Goal: Task Accomplishment & Management: Complete application form

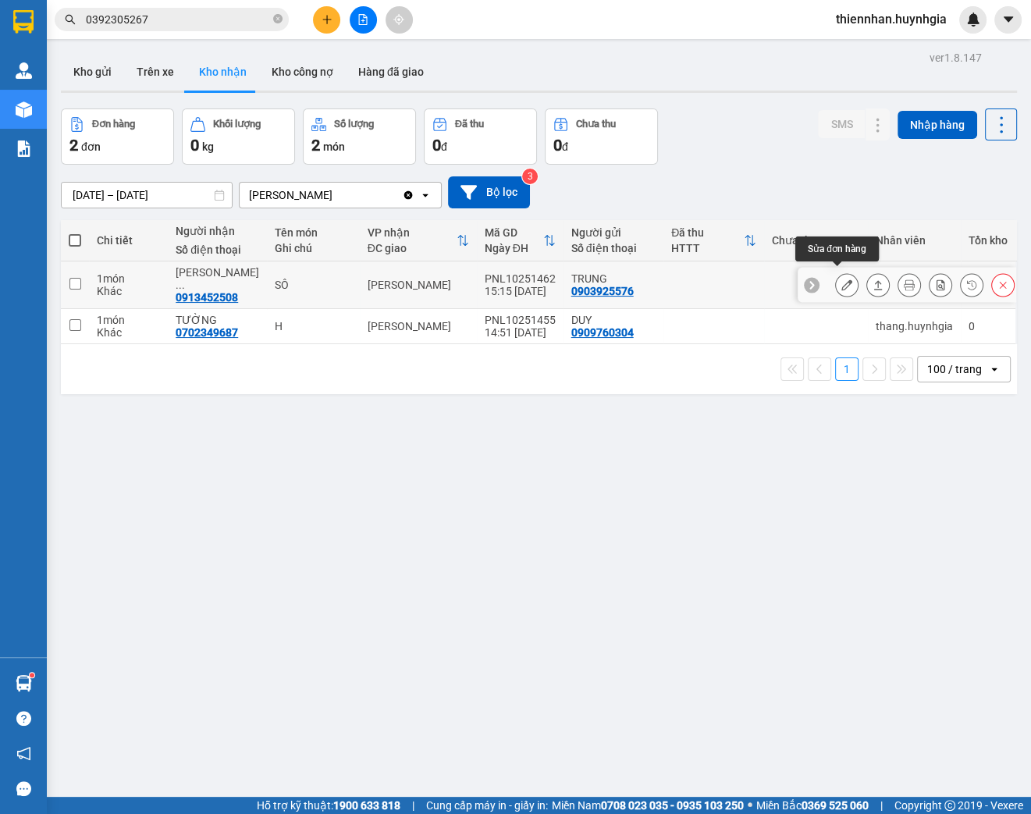
click at [841, 279] on icon at bounding box center [846, 284] width 11 height 11
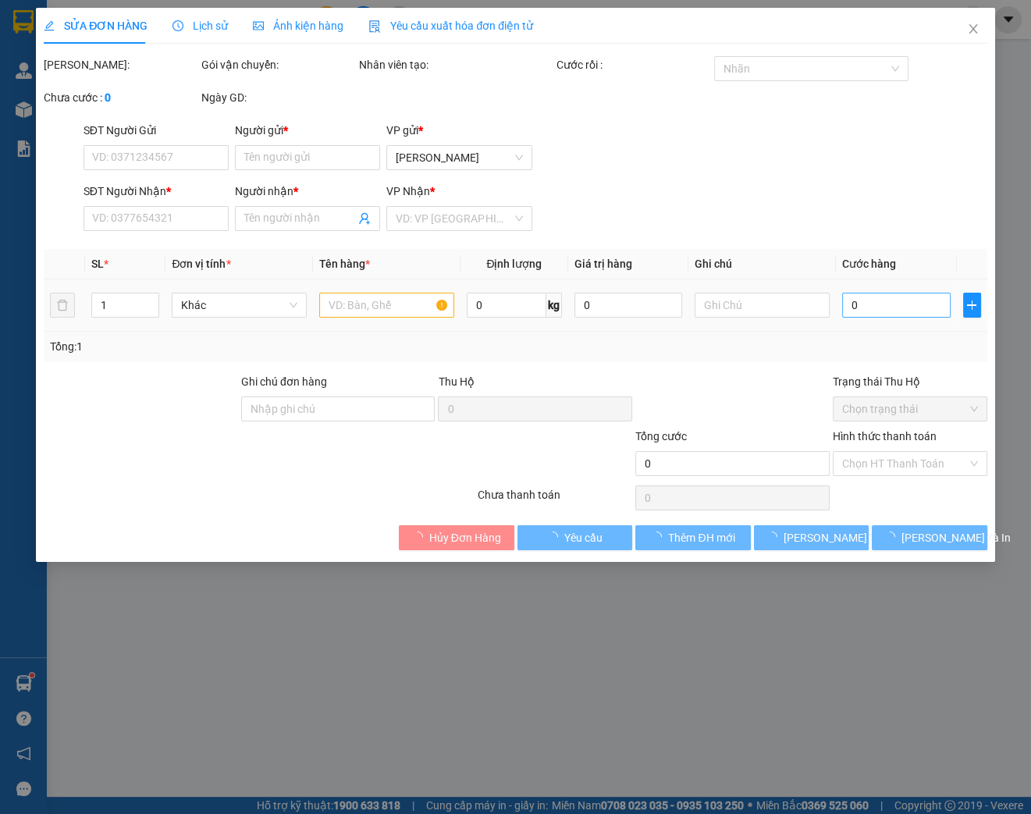
type input "0903925576"
type input "TRUNG"
type input "0913452508"
type input "LÂM THỦY SẢN"
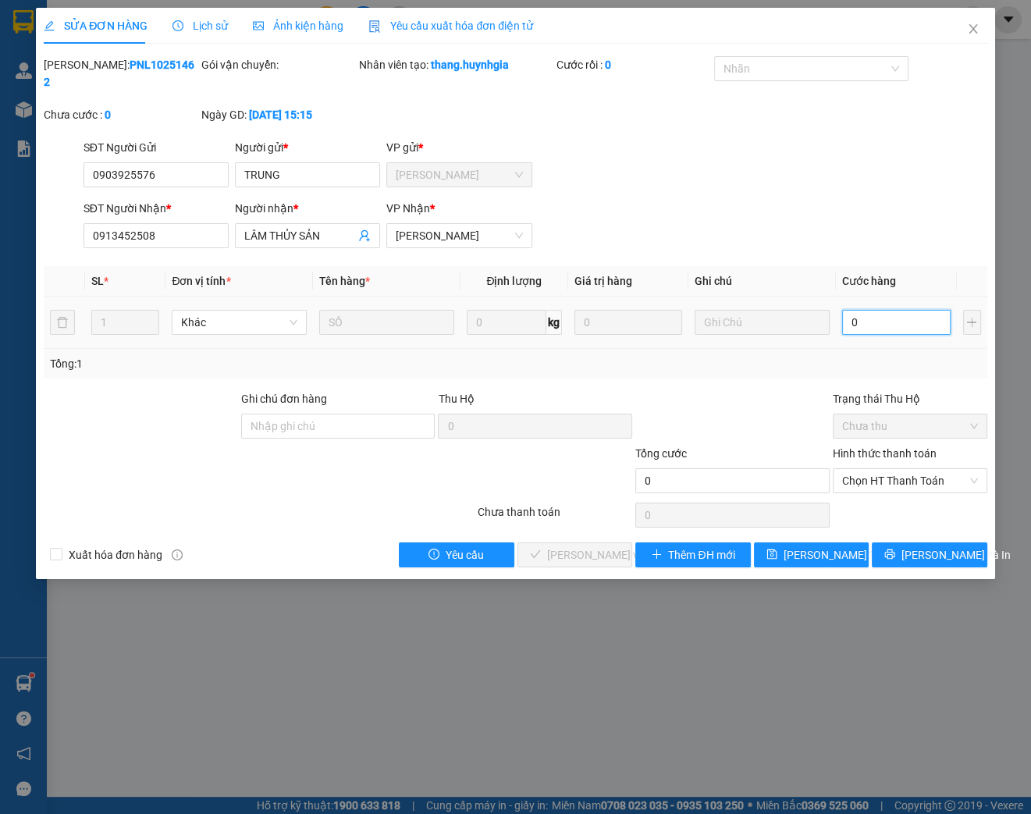
click at [886, 321] on input "0" at bounding box center [896, 322] width 108 height 25
type input "4"
type input "004"
type input "40"
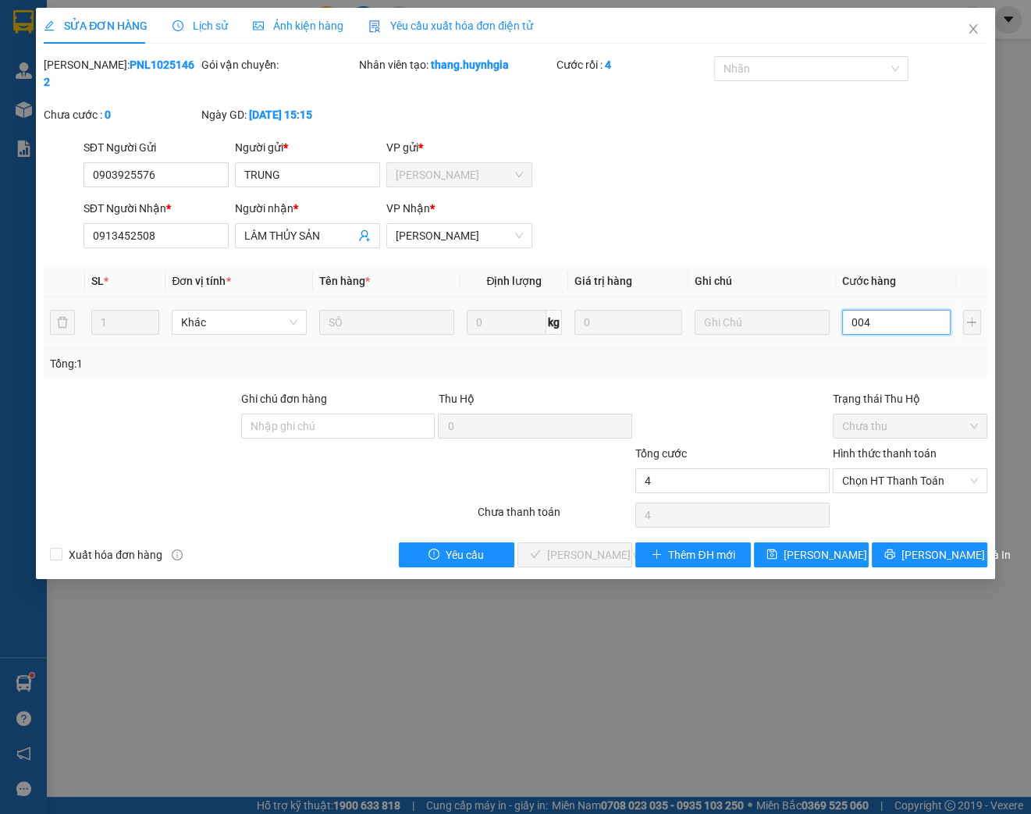
type input "40"
type input "00.400"
type input "400"
type input "0.004.000"
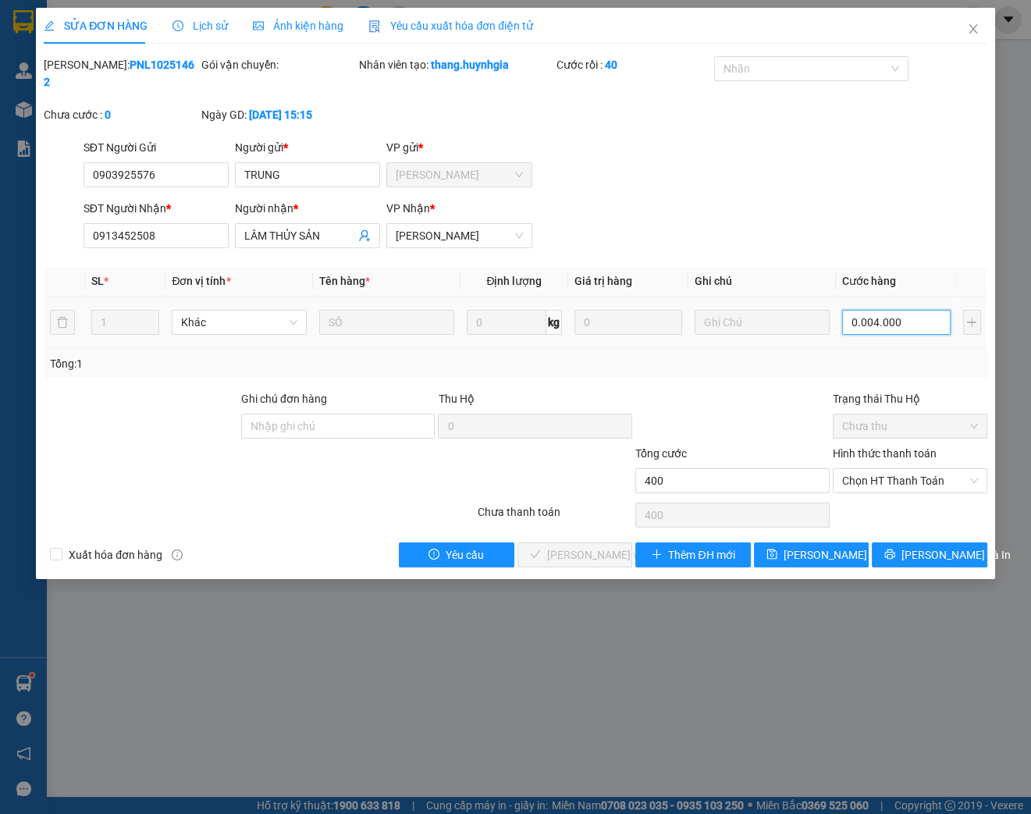
type input "4.000"
type input "00.004.000"
type input "40.000"
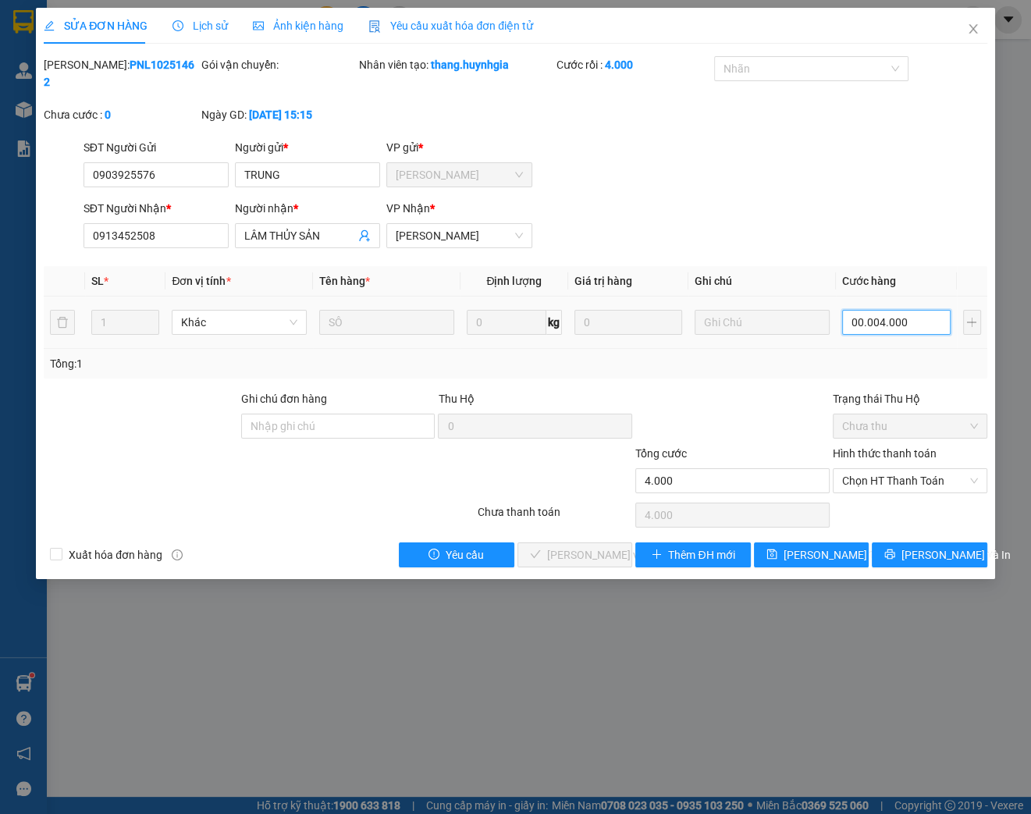
type input "000.040.000"
type input "400.000"
type input "0.000.400.000"
click at [866, 330] on input "0.000.400.000" at bounding box center [896, 322] width 108 height 25
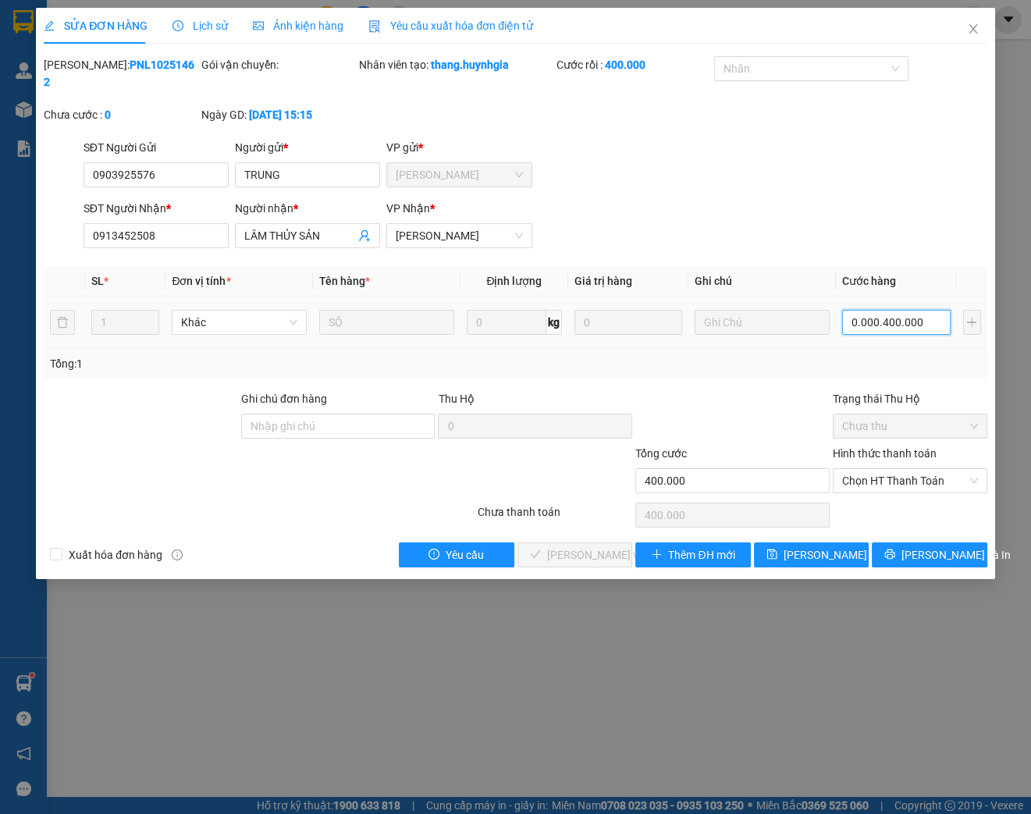
click at [933, 325] on input "0.000.400.000" at bounding box center [896, 322] width 108 height 25
drag, startPoint x: 925, startPoint y: 325, endPoint x: 839, endPoint y: 318, distance: 86.8
click at [839, 318] on td "0.000.400.000" at bounding box center [895, 322] width 121 height 52
type input "4"
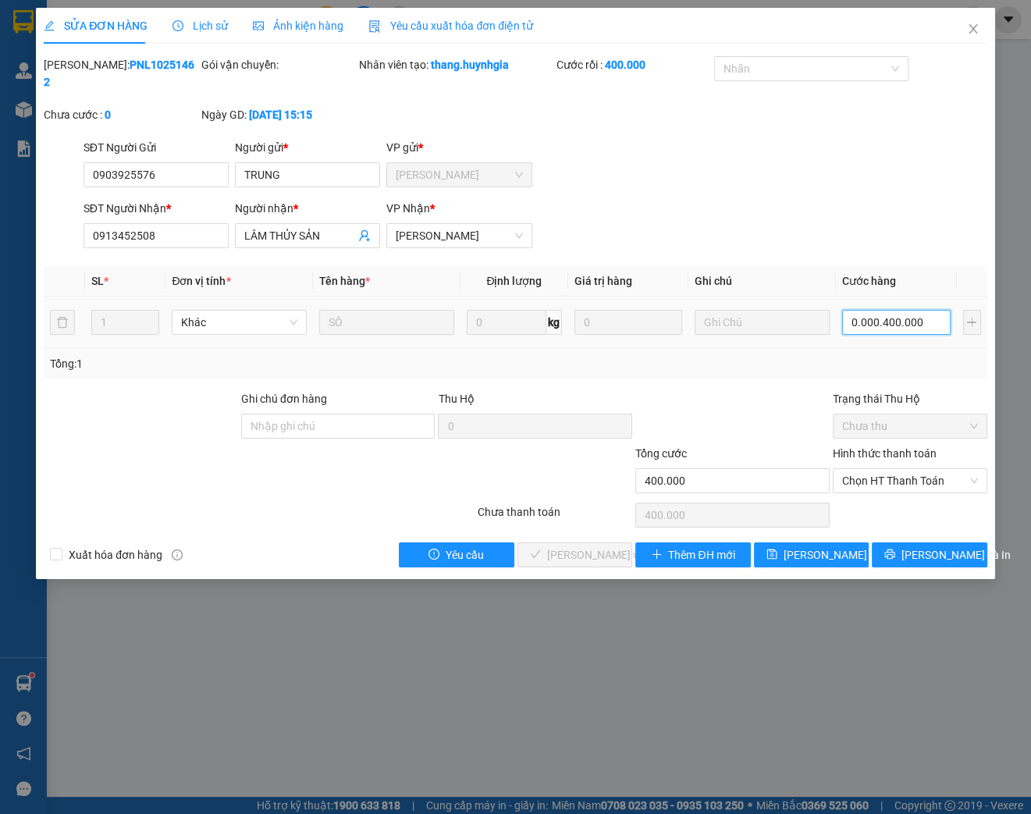
type input "4"
type input "40"
type input "400"
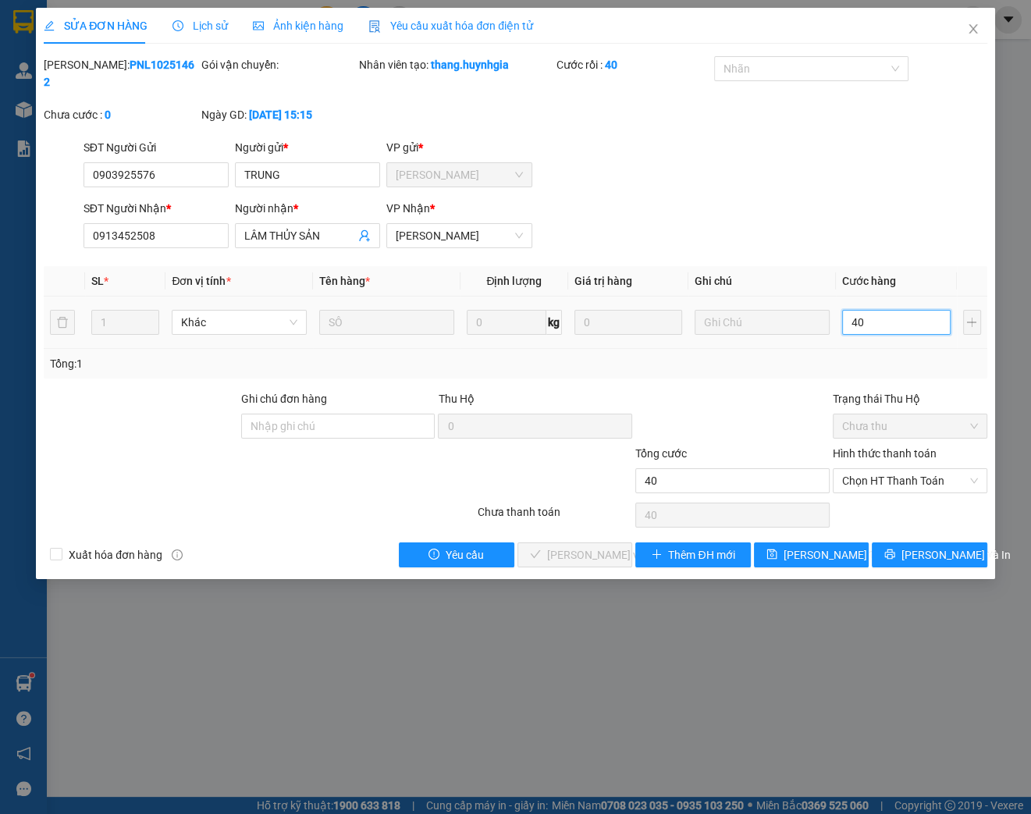
type input "400"
type input "0.400"
type input "4.000"
type input "0.440.000"
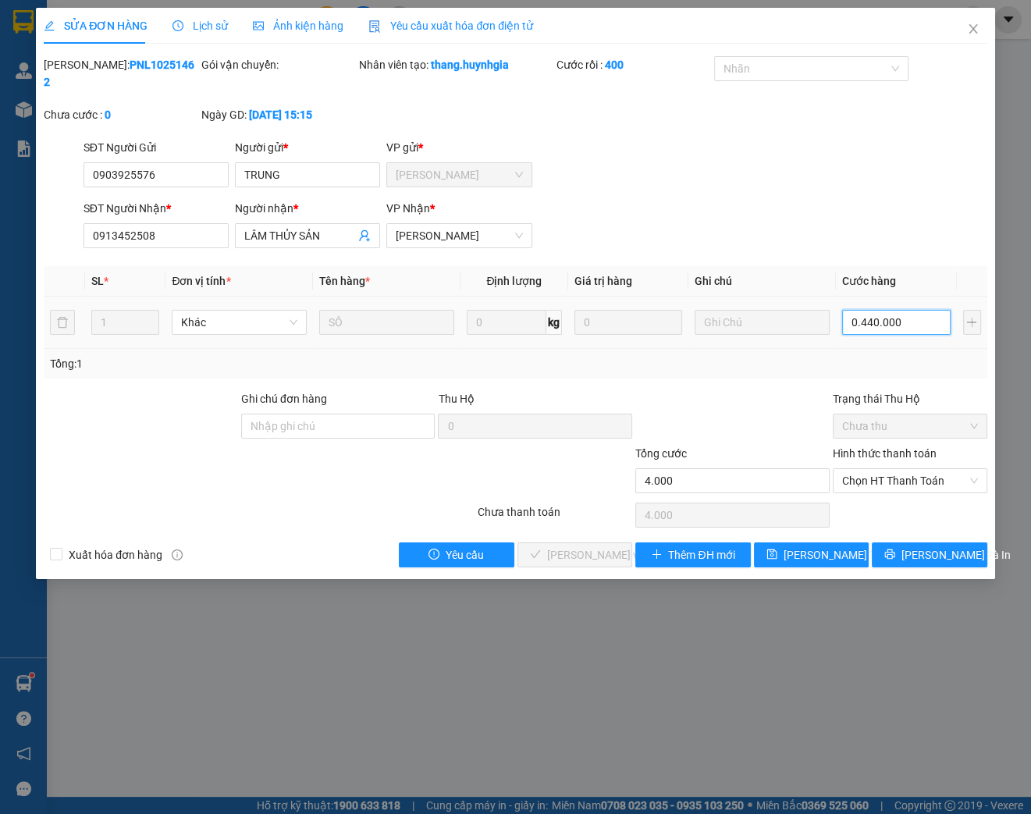
type input "440.000"
type input "40.000"
click at [864, 321] on input "040.000" at bounding box center [896, 322] width 108 height 25
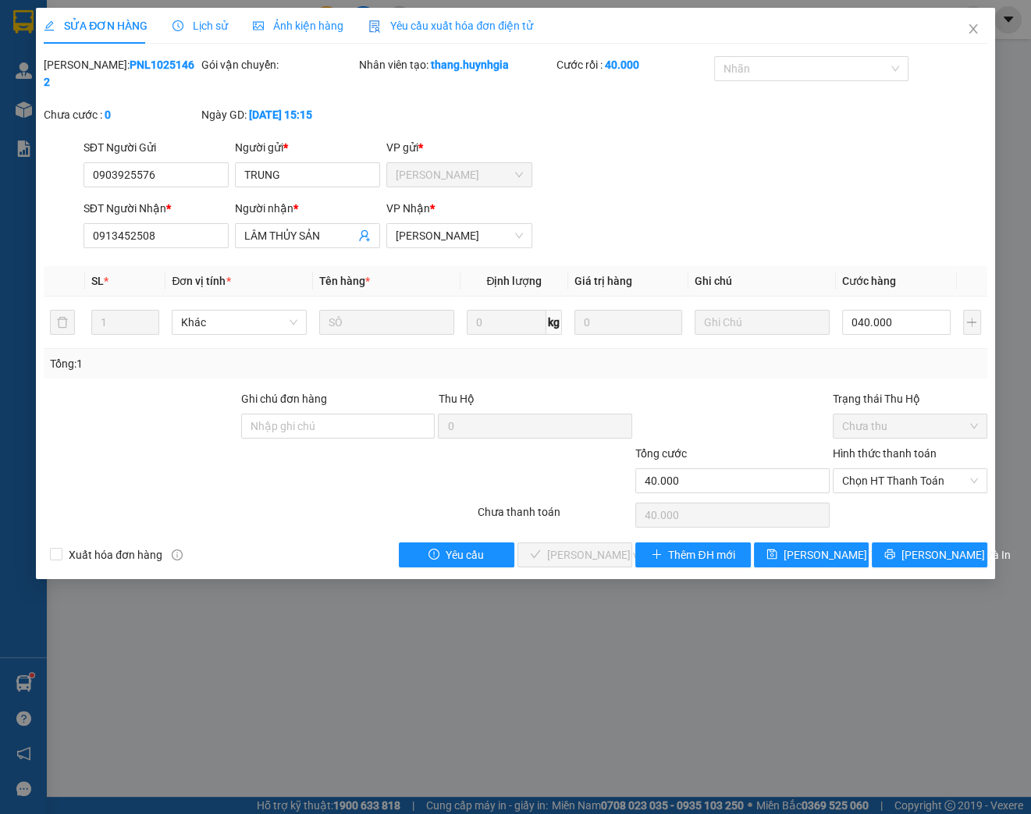
type input "40.000"
click at [850, 369] on div "Tổng: 1" at bounding box center [515, 363] width 931 height 17
click at [882, 471] on span "Chọn HT Thanh Toán" at bounding box center [910, 480] width 136 height 23
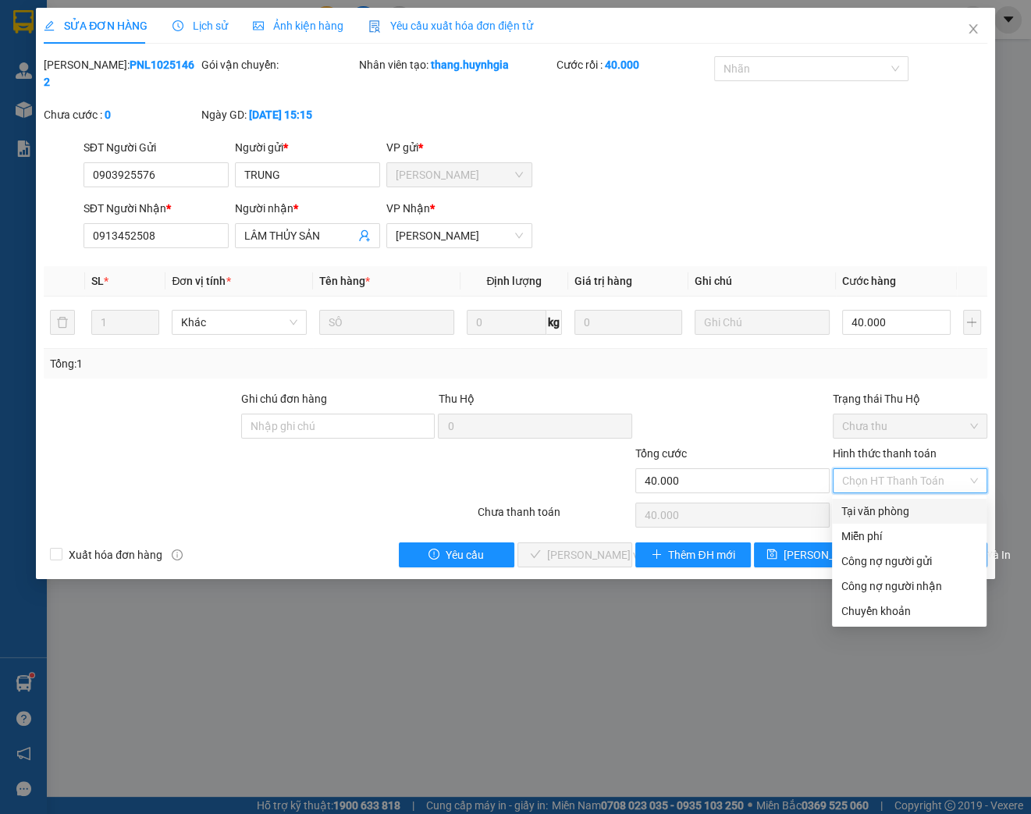
drag, startPoint x: 880, startPoint y: 502, endPoint x: 830, endPoint y: 491, distance: 51.1
click at [879, 502] on div "Tại văn phòng" at bounding box center [909, 510] width 154 height 25
type input "0"
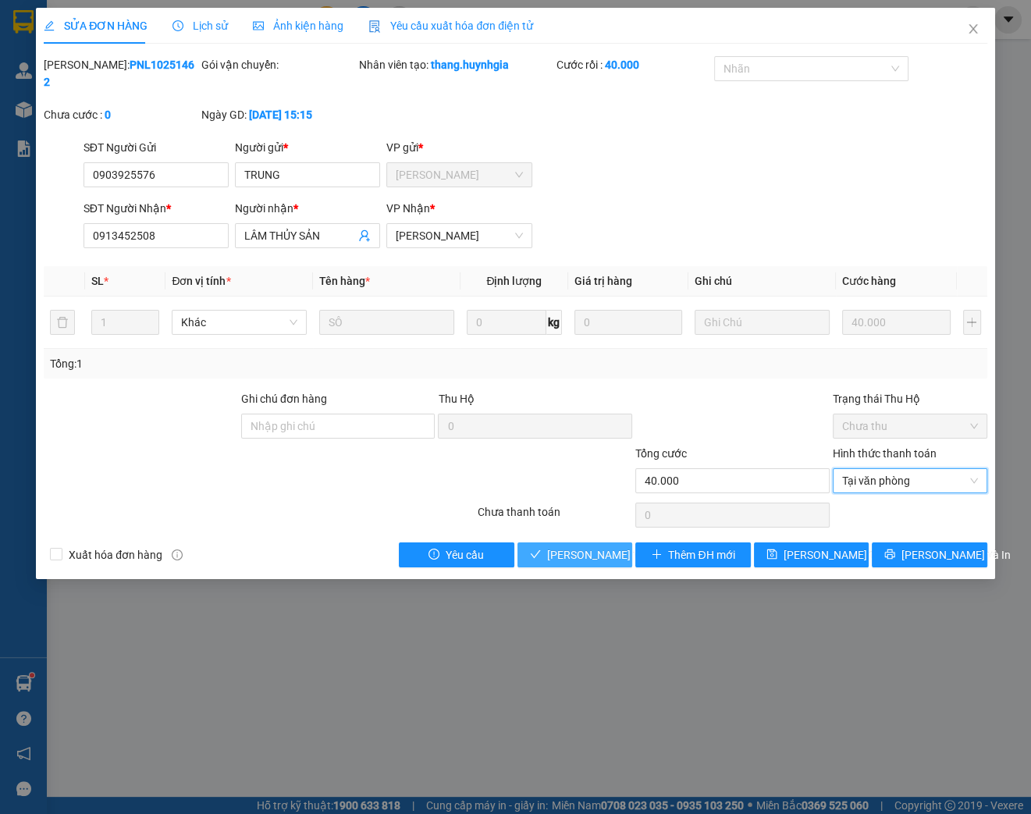
click at [562, 555] on span "[PERSON_NAME] và Giao hàng" at bounding box center [622, 554] width 150 height 17
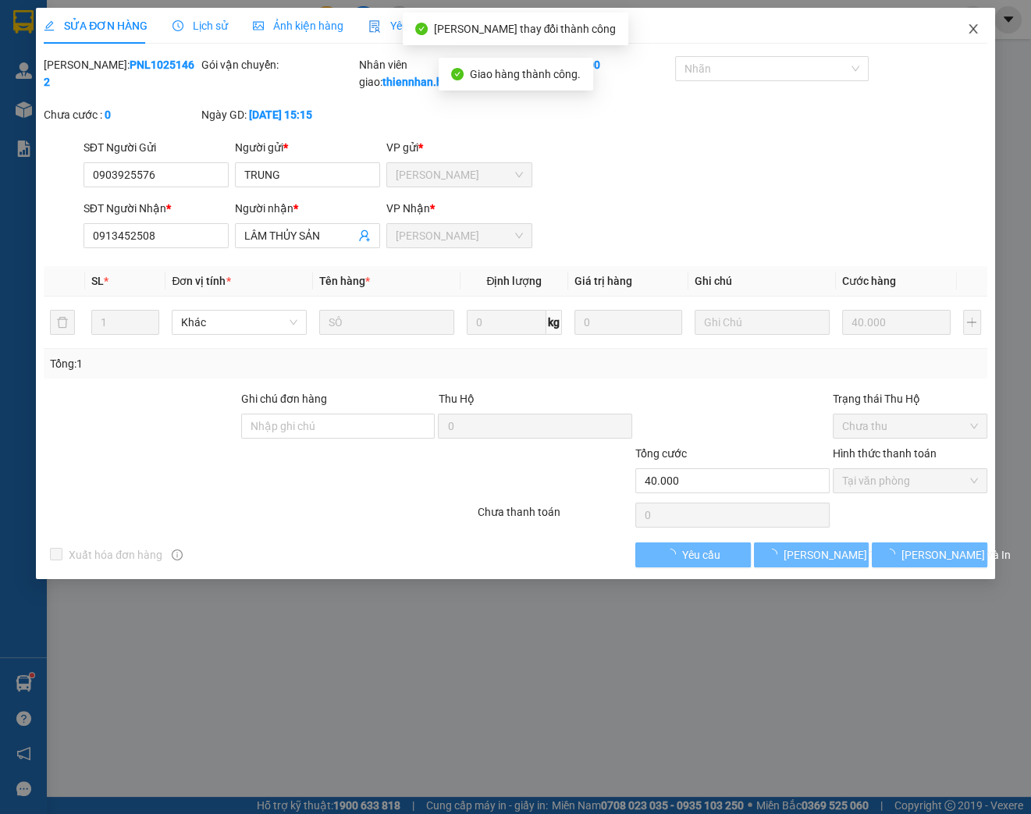
click at [970, 31] on icon "close" at bounding box center [973, 29] width 12 height 12
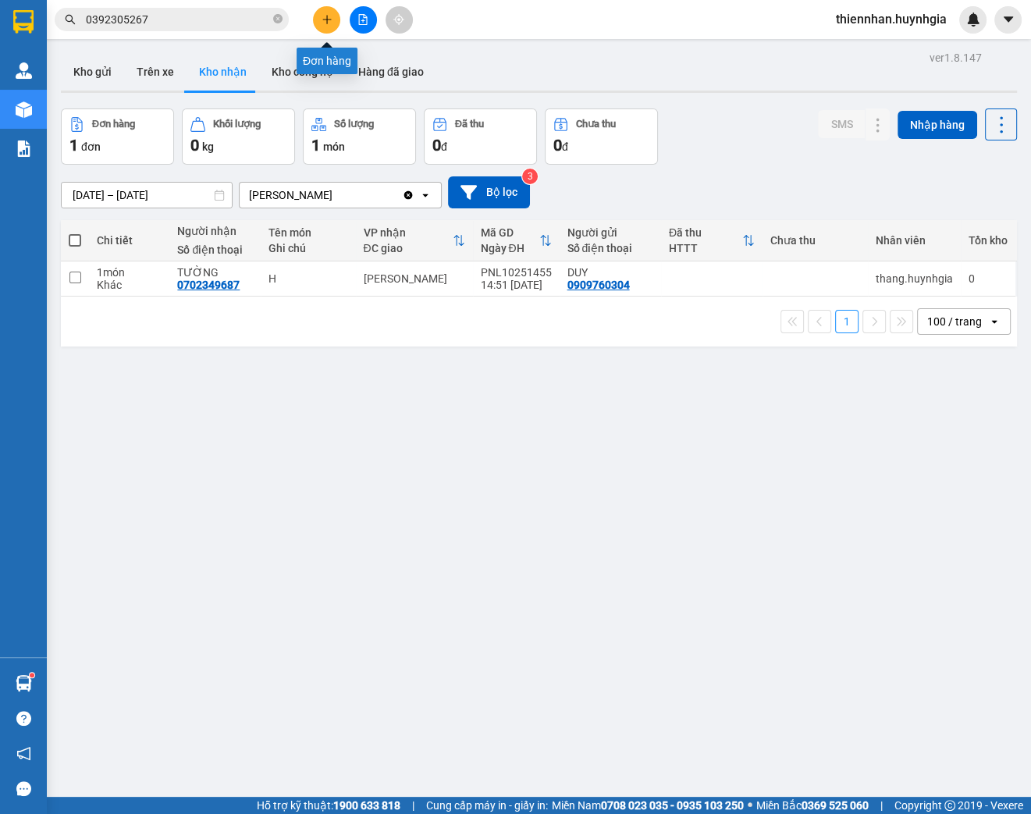
click at [327, 23] on icon "plus" at bounding box center [326, 19] width 1 height 9
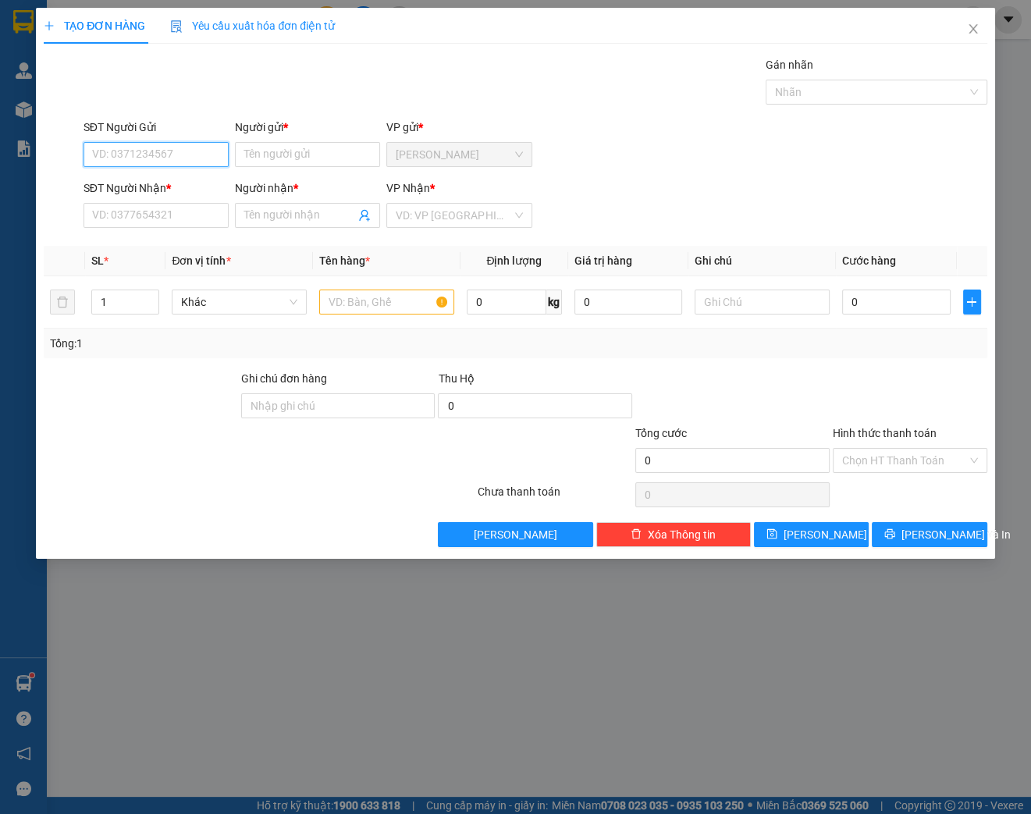
drag, startPoint x: 133, startPoint y: 157, endPoint x: 271, endPoint y: 42, distance: 180.1
click at [133, 157] on input "SĐT Người Gửi" at bounding box center [155, 154] width 145 height 25
click at [184, 156] on input "0972" at bounding box center [155, 154] width 145 height 25
click at [169, 200] on div "0972913994 0972913994 - CHÚ BẢO" at bounding box center [155, 184] width 145 height 31
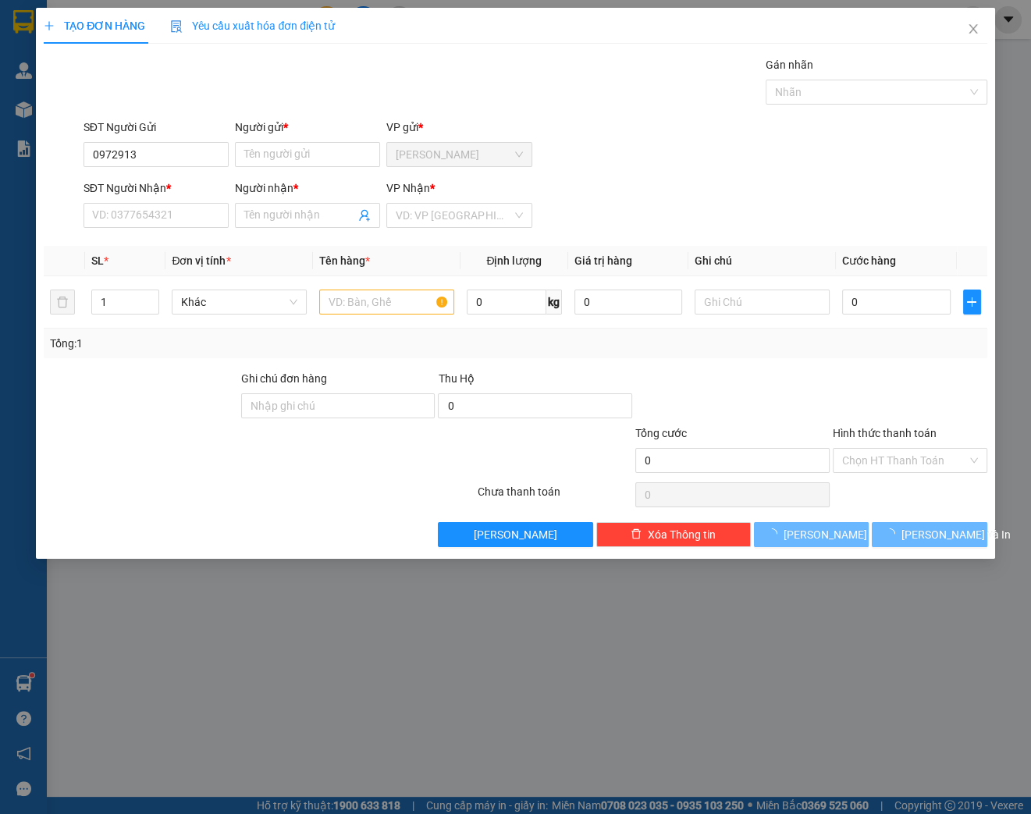
click at [169, 199] on div "SĐT Người Nhận *" at bounding box center [155, 190] width 145 height 23
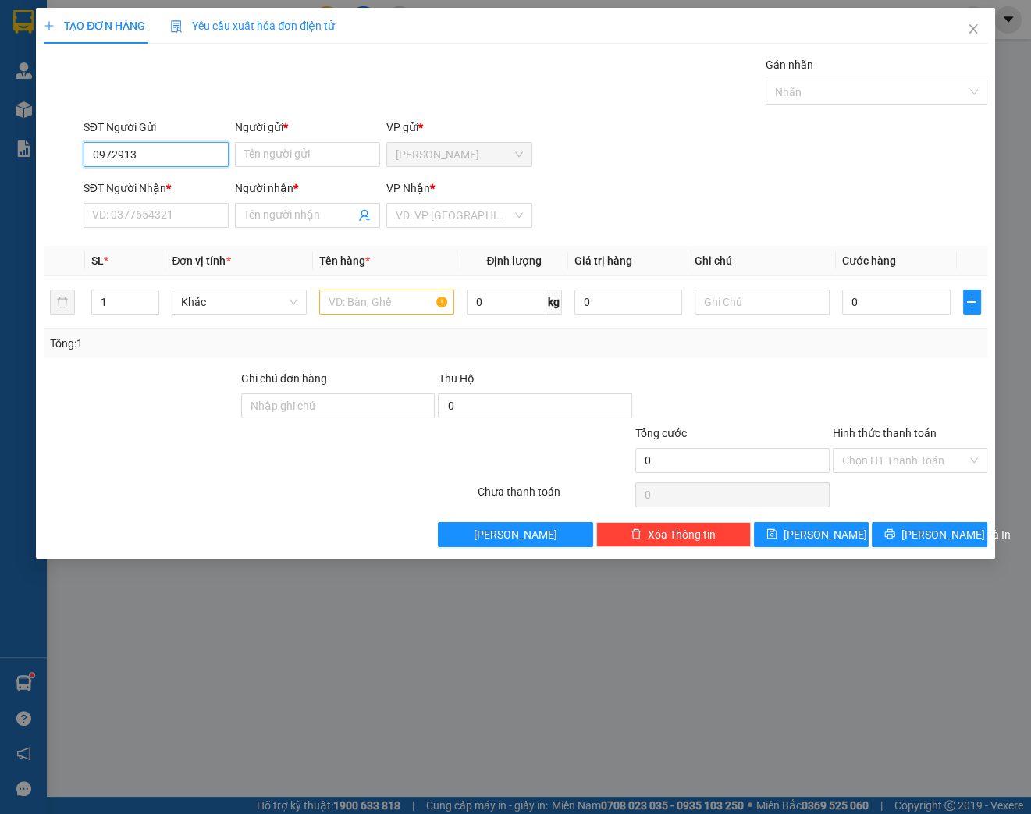
click at [178, 162] on input "0972913" at bounding box center [155, 154] width 145 height 25
click at [197, 181] on div "0972913994 - CHÚ BẢO" at bounding box center [156, 184] width 126 height 17
type input "0972913994"
type input "CHÚ BẢO"
type input "0972913994"
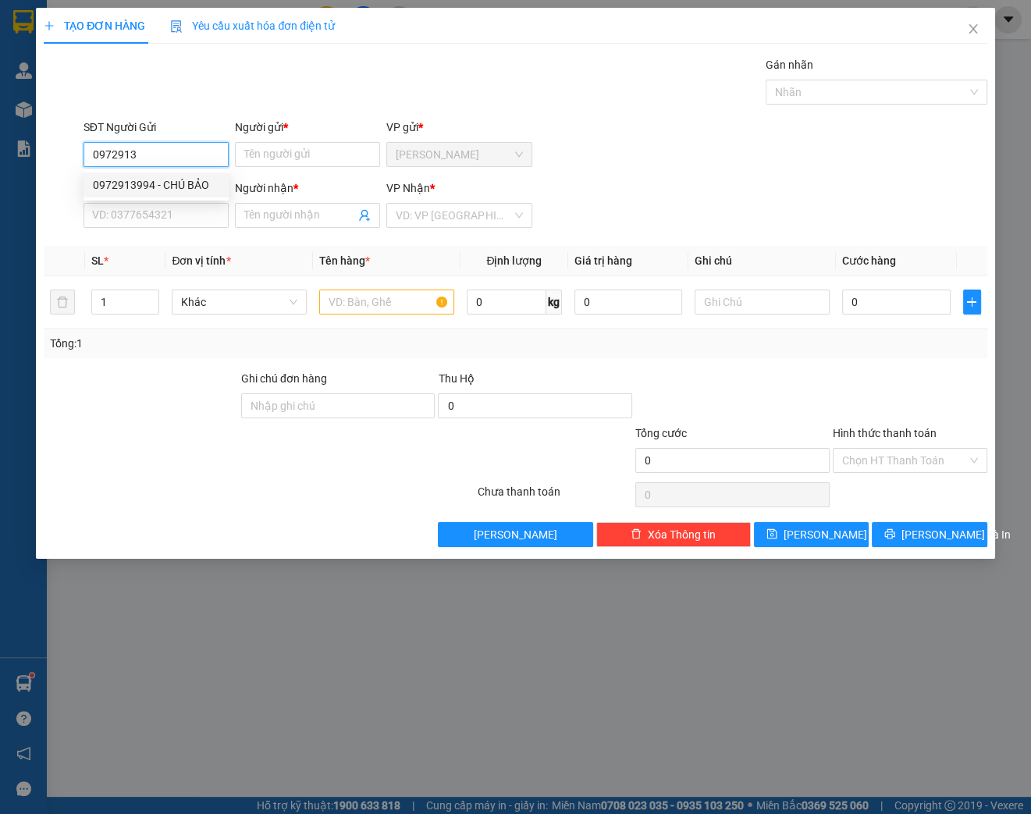
type input "CHÚ BẢO"
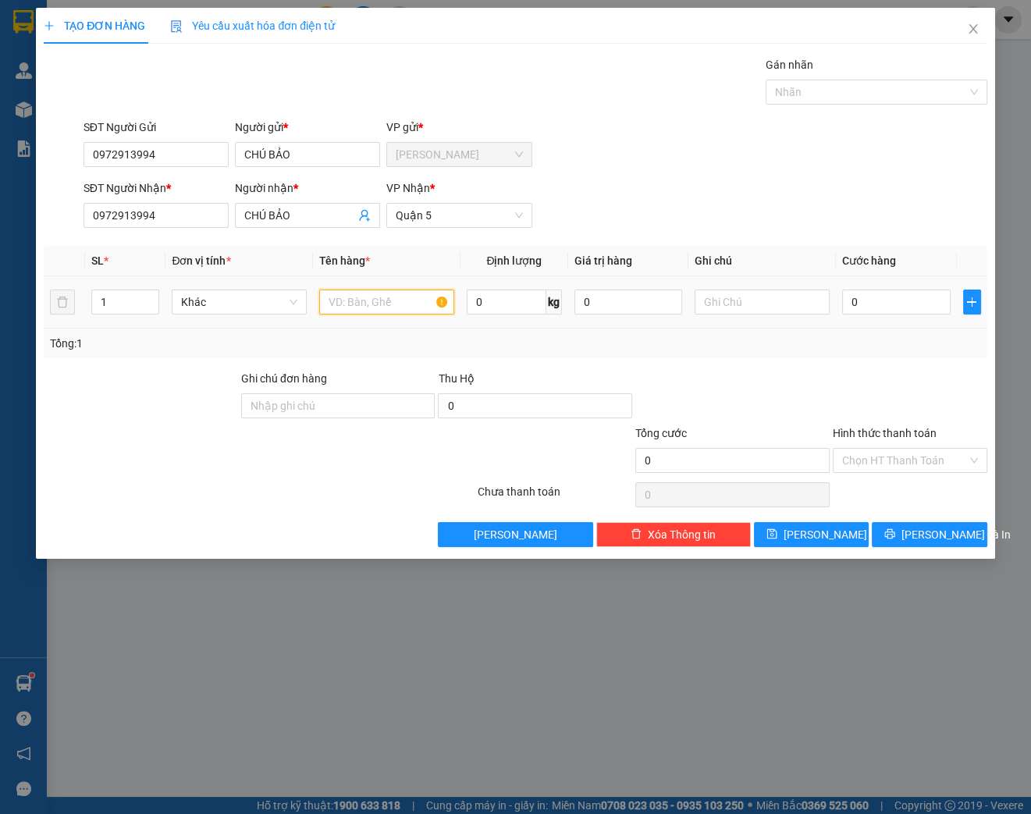
click at [364, 296] on input "text" at bounding box center [386, 301] width 135 height 25
type input "1 BAO + 2 [GEOGRAPHIC_DATA]"
drag, startPoint x: 105, startPoint y: 305, endPoint x: 93, endPoint y: 244, distance: 62.0
click at [105, 305] on input "1" at bounding box center [125, 301] width 66 height 23
type input "3"
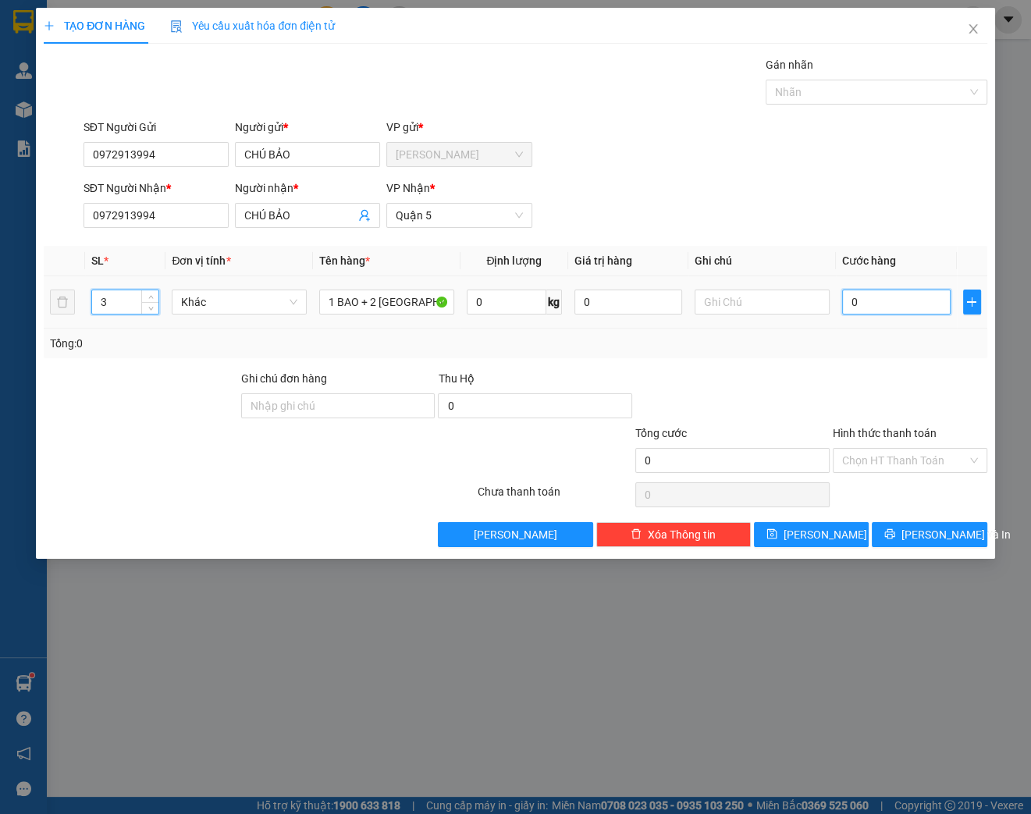
click at [883, 310] on input "0" at bounding box center [896, 301] width 108 height 25
type input "002"
type input "2"
type input "0.021"
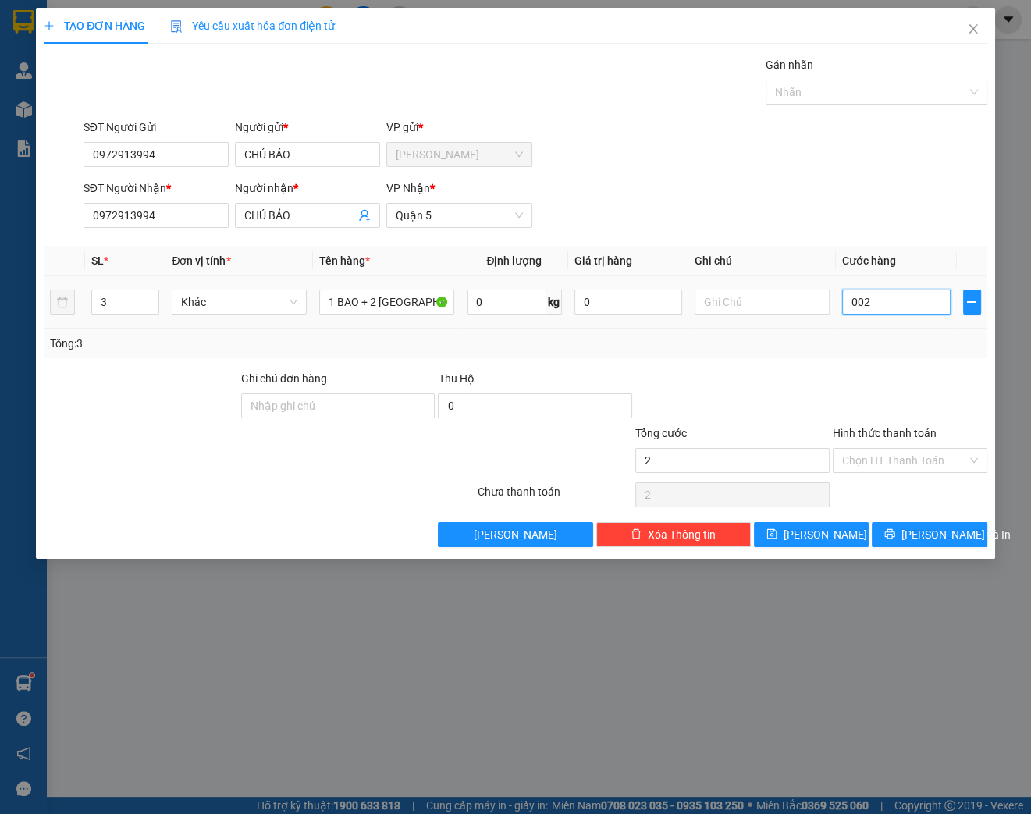
type input "21"
type input "00.210"
type input "210"
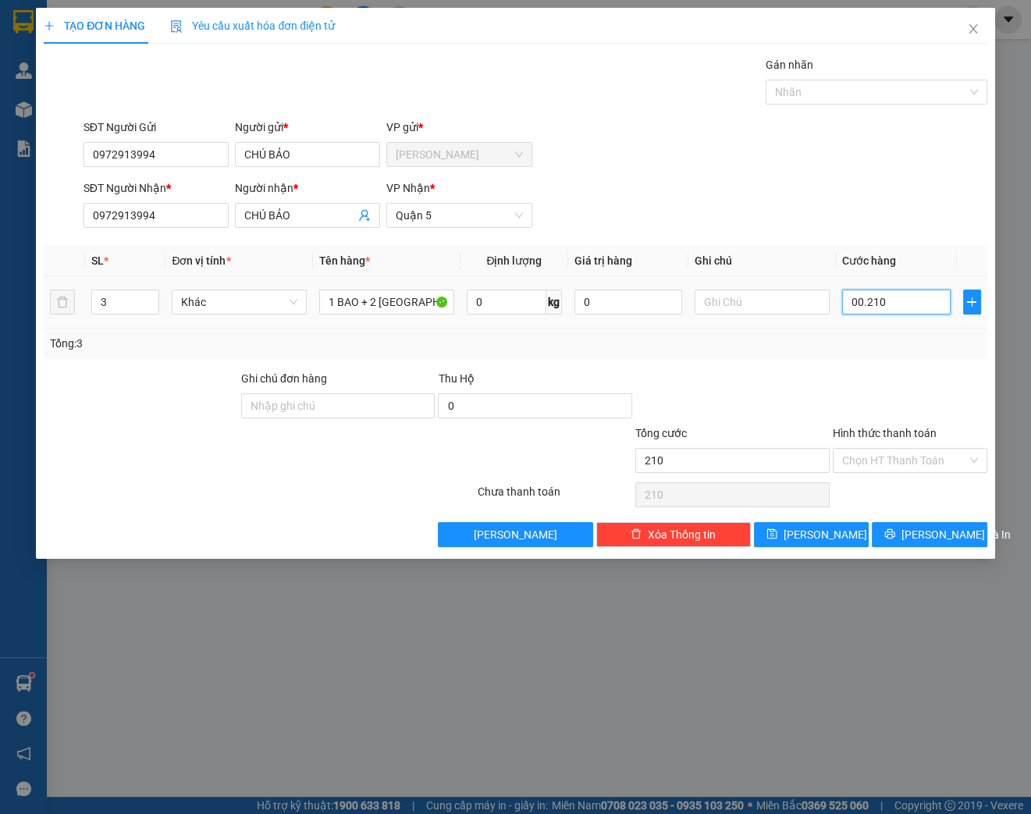
type input "0.002.100"
type input "2.100"
type input "000.021.000"
type input "21.000"
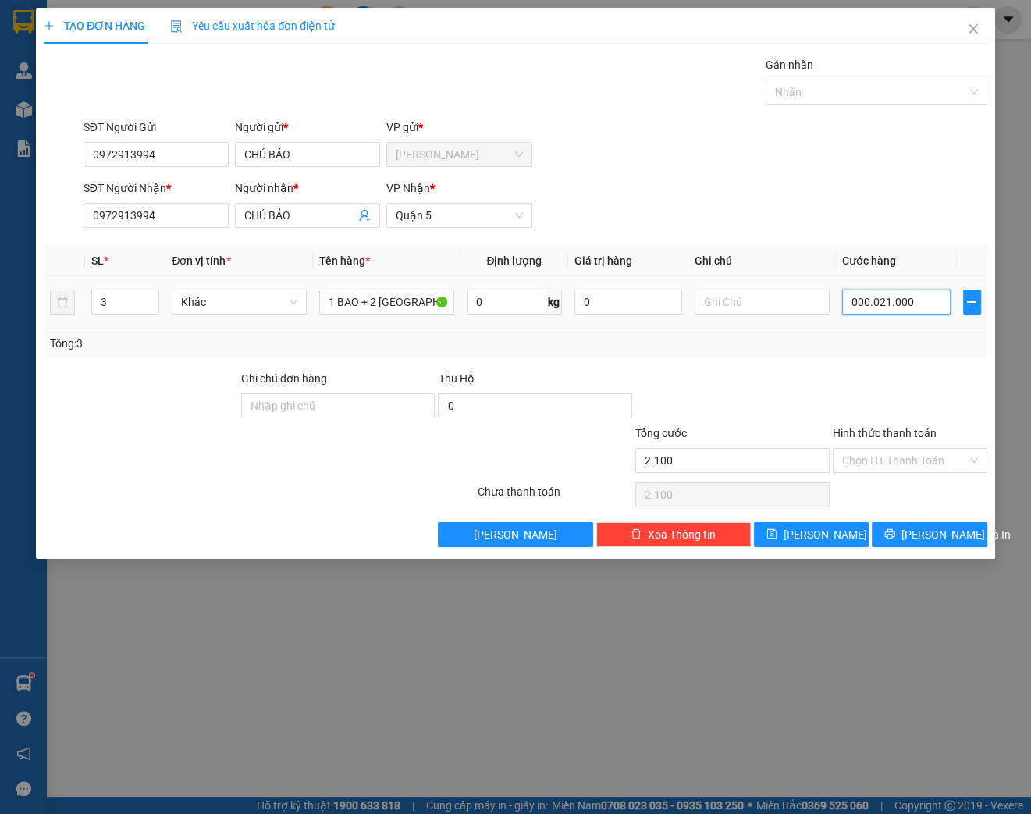
type input "21.000"
type input "00.000.210.000"
type input "210.000"
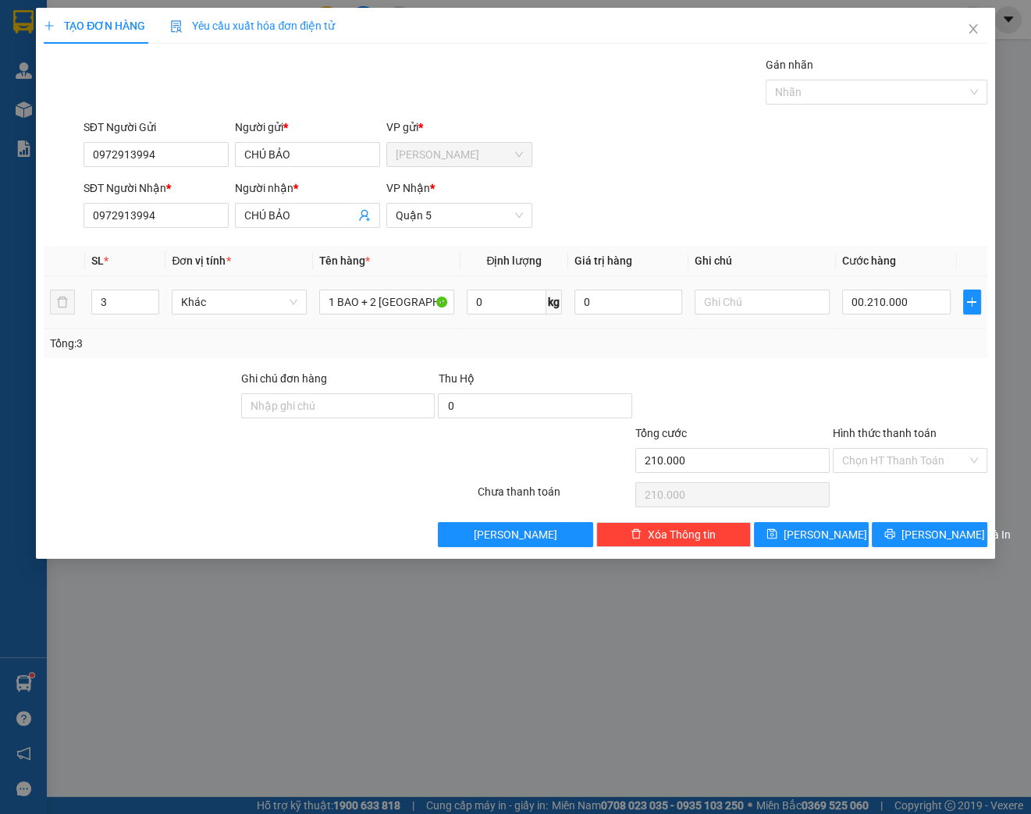
type input "210.000"
click at [845, 342] on div "Tổng: 3" at bounding box center [515, 343] width 931 height 17
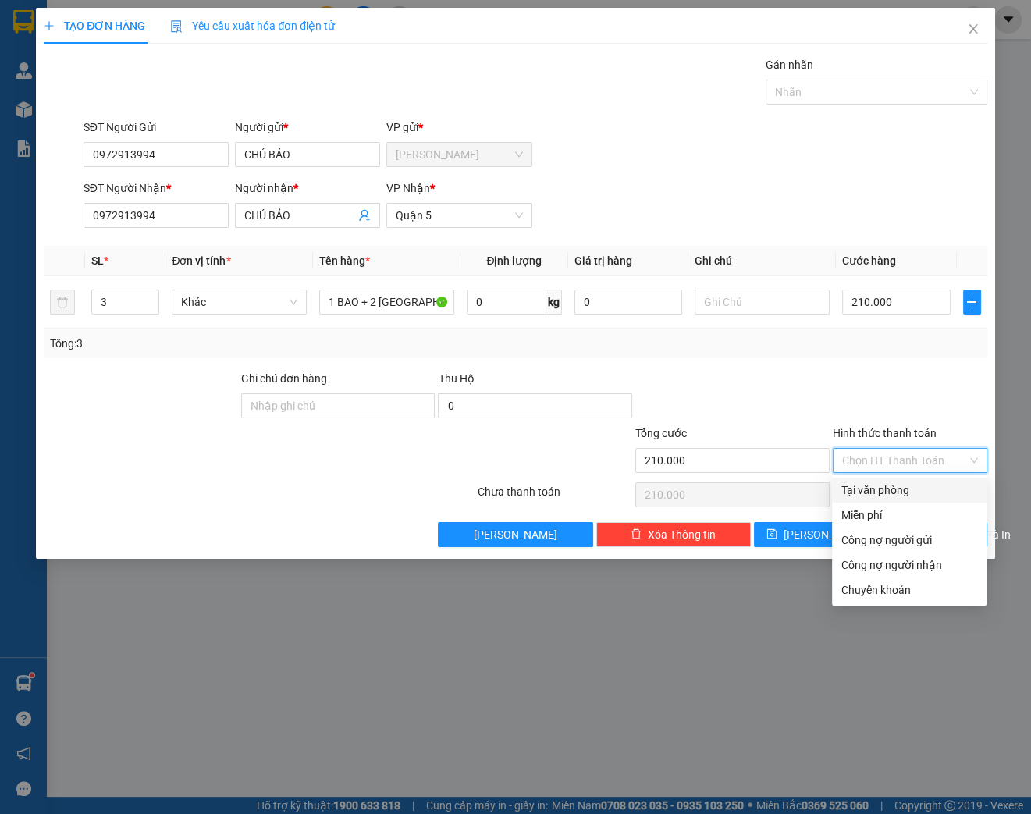
click at [913, 459] on input "Hình thức thanh toán" at bounding box center [904, 460] width 125 height 23
click at [906, 490] on div "Tại văn phòng" at bounding box center [909, 489] width 136 height 17
type input "0"
